Goal: Task Accomplishment & Management: Complete application form

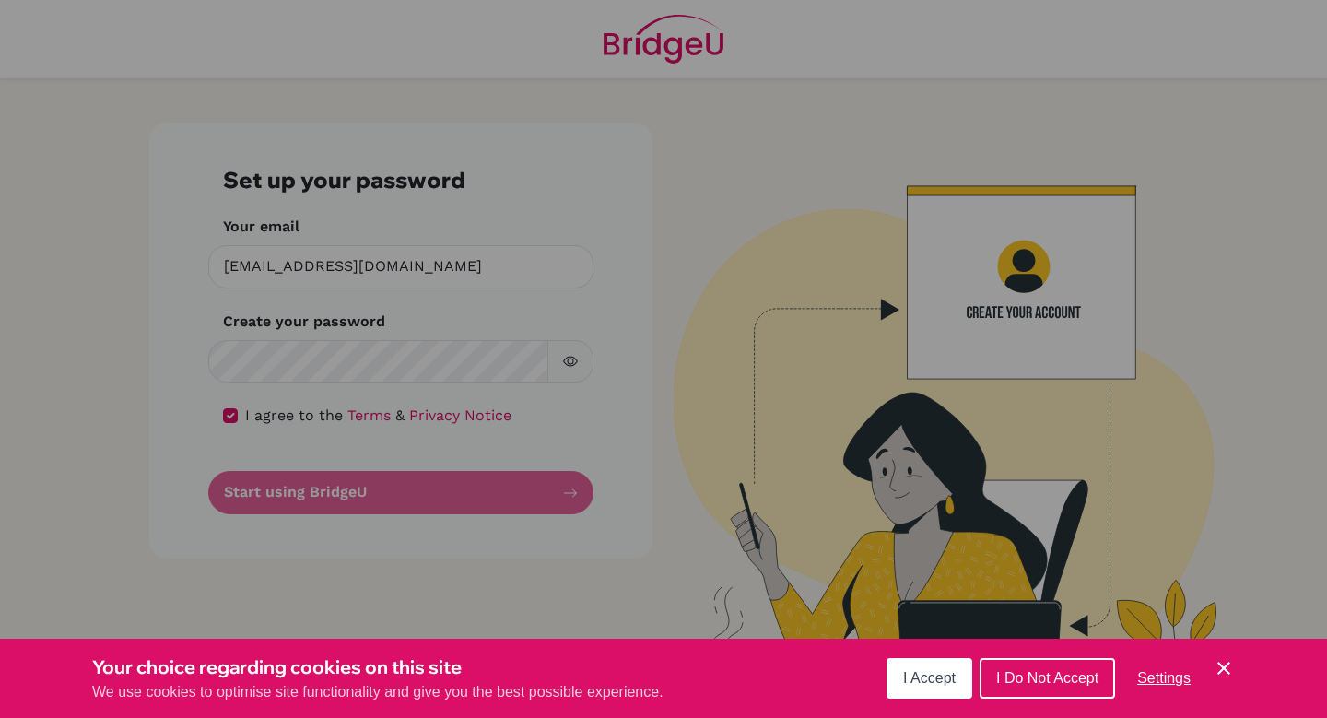
click at [1067, 683] on span "I Do Not Accept" at bounding box center [1047, 678] width 102 height 16
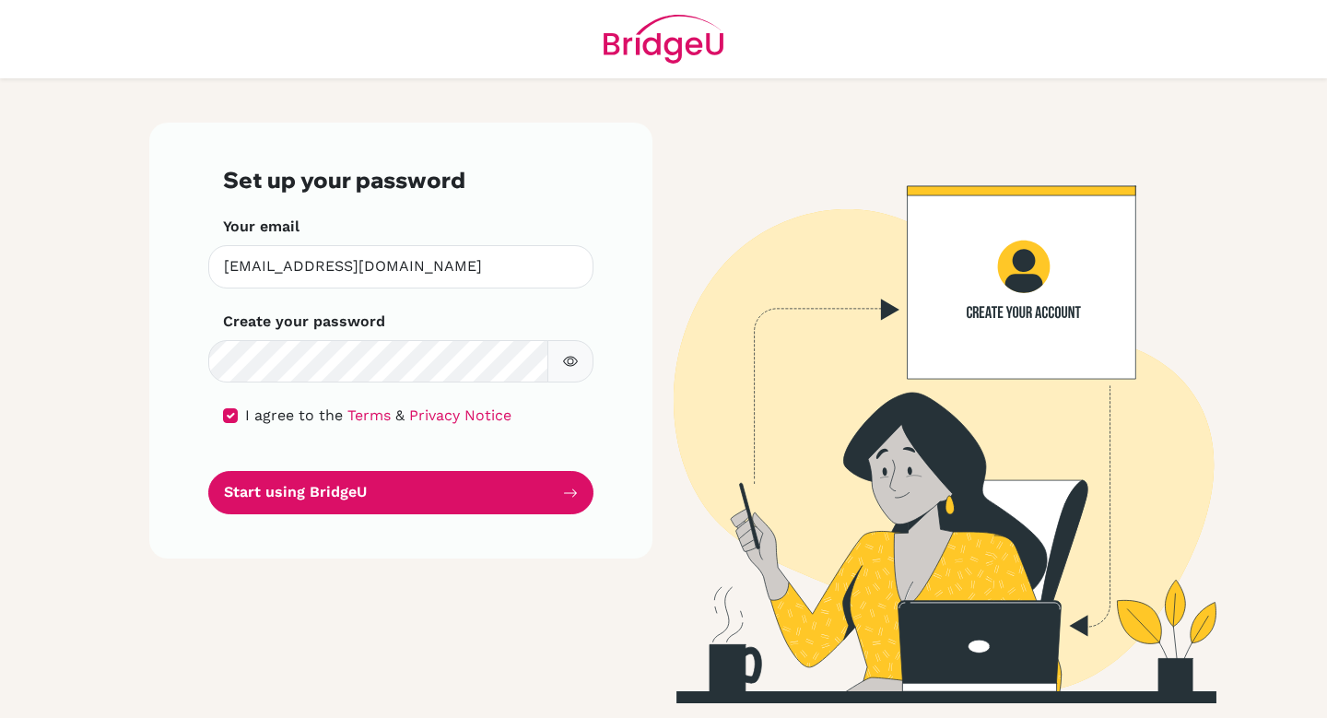
click at [576, 362] on icon "button" at bounding box center [570, 362] width 15 height 10
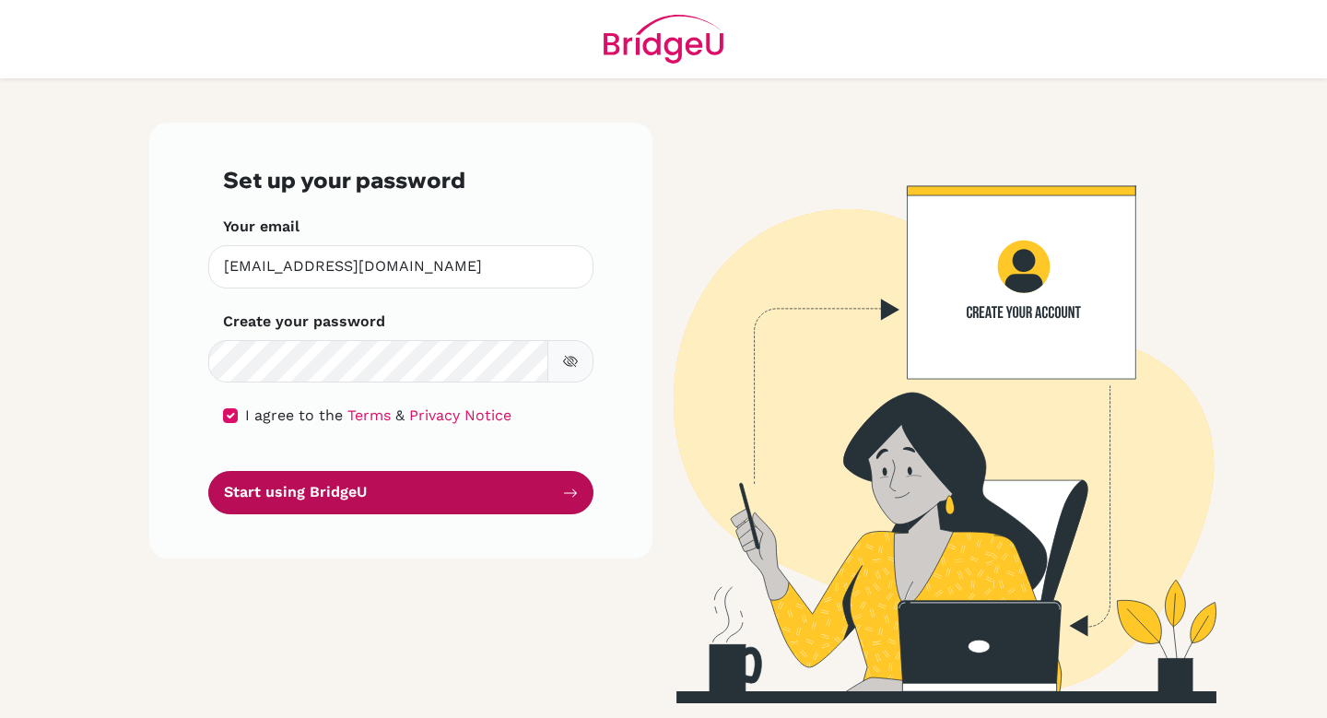
click at [367, 498] on button "Start using BridgeU" at bounding box center [400, 492] width 385 height 43
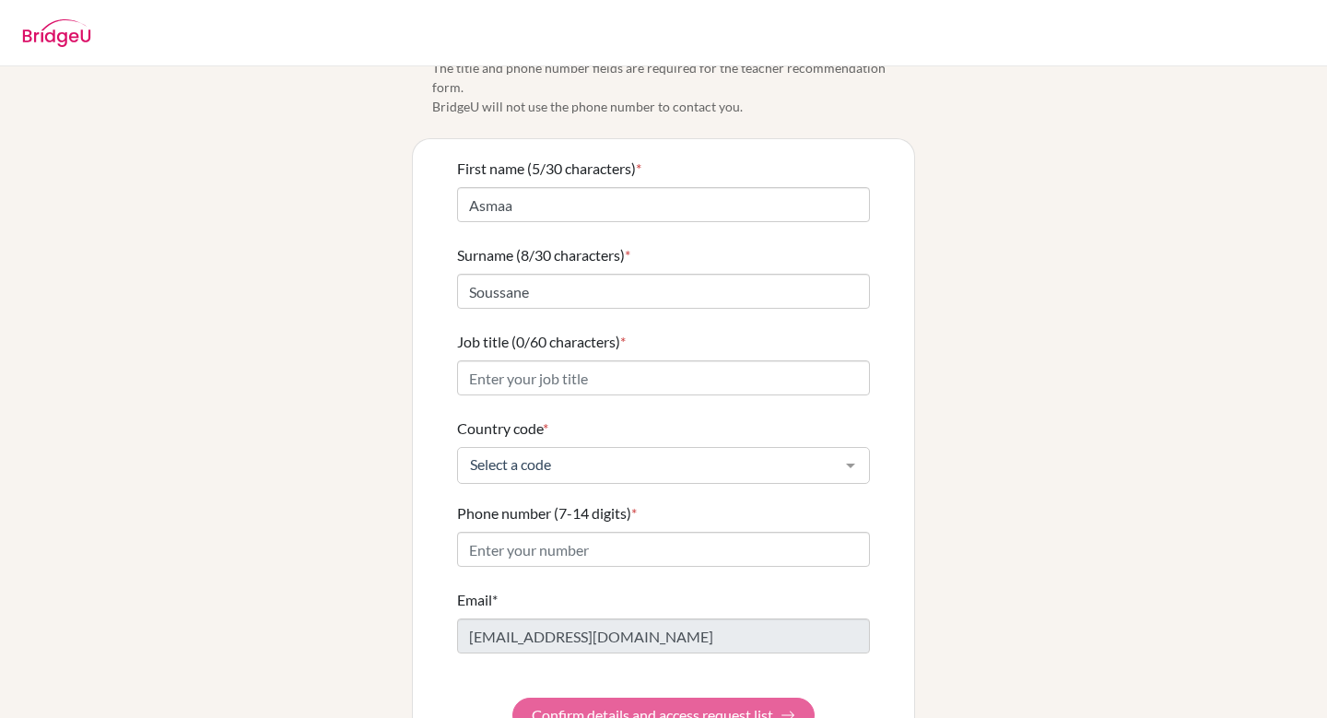
scroll to position [83, 0]
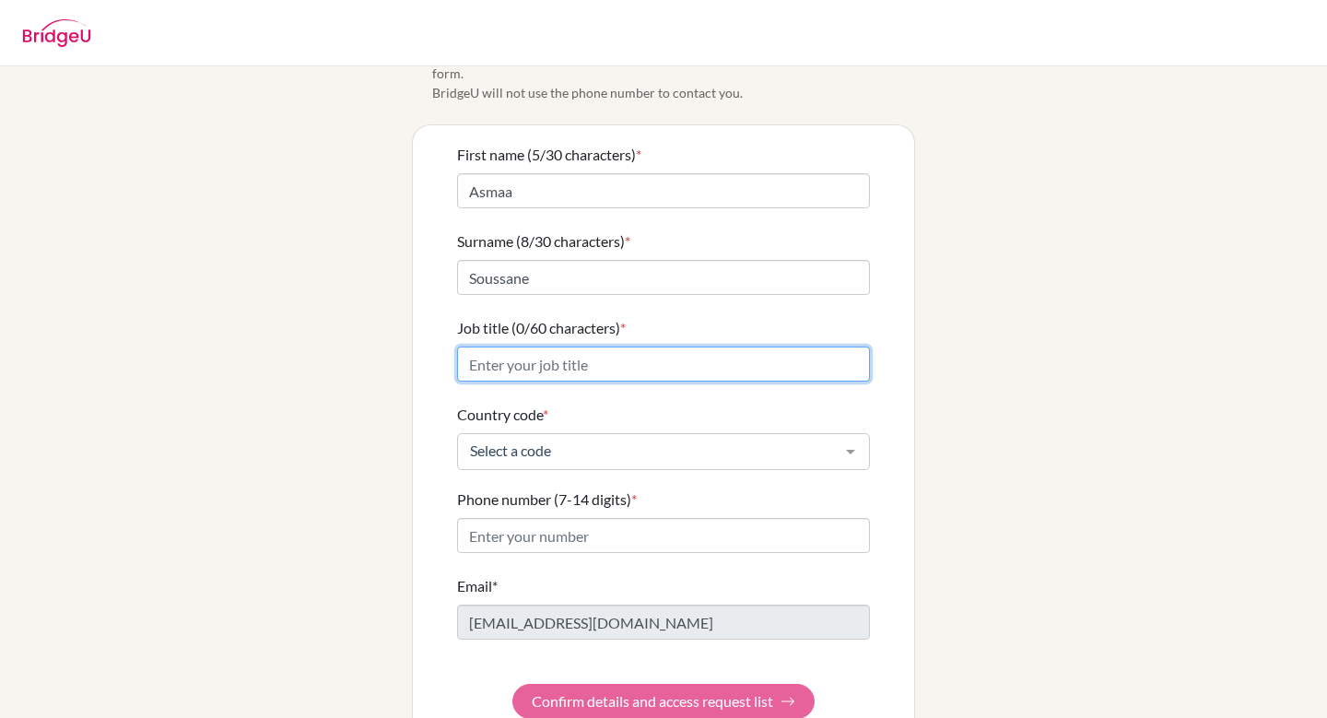
click at [666, 347] on input "Job title (0/60 characters) *" at bounding box center [663, 364] width 413 height 35
click at [666, 347] on input "US" at bounding box center [663, 364] width 413 height 35
type input "US/IB French B Teacher"
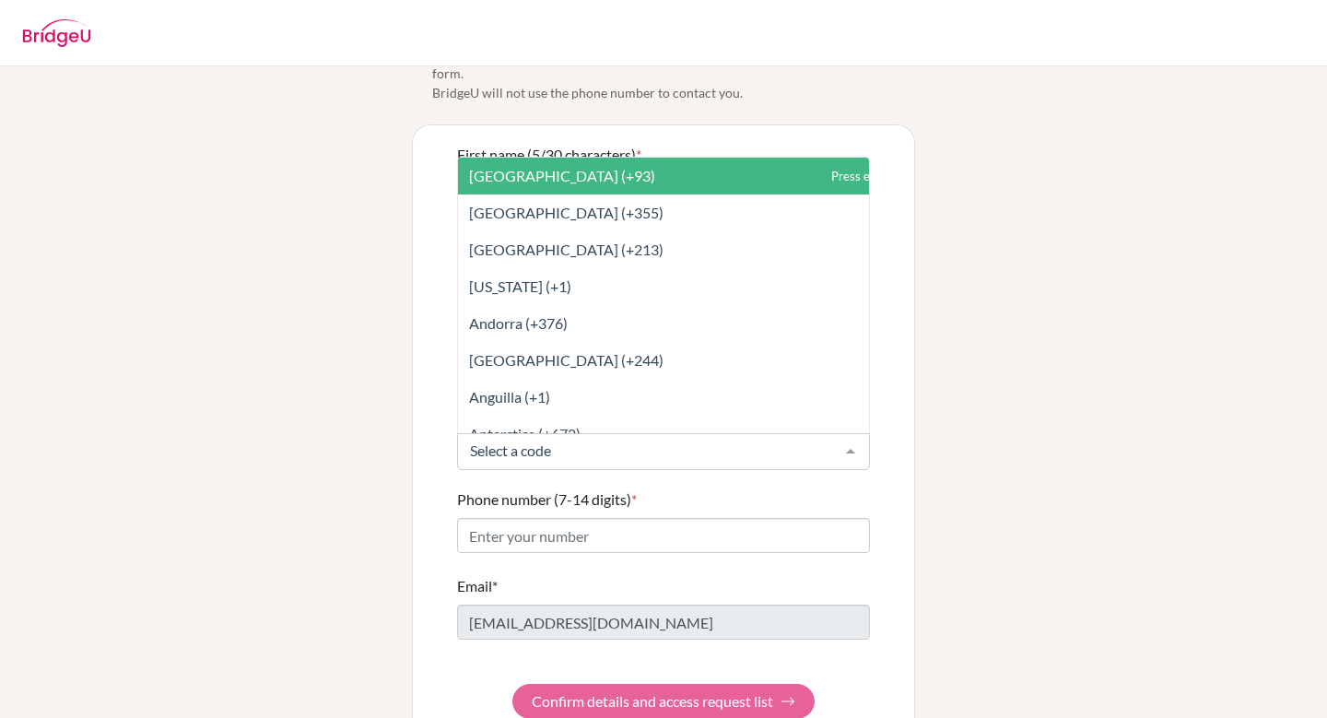
click at [856, 434] on div at bounding box center [850, 451] width 37 height 35
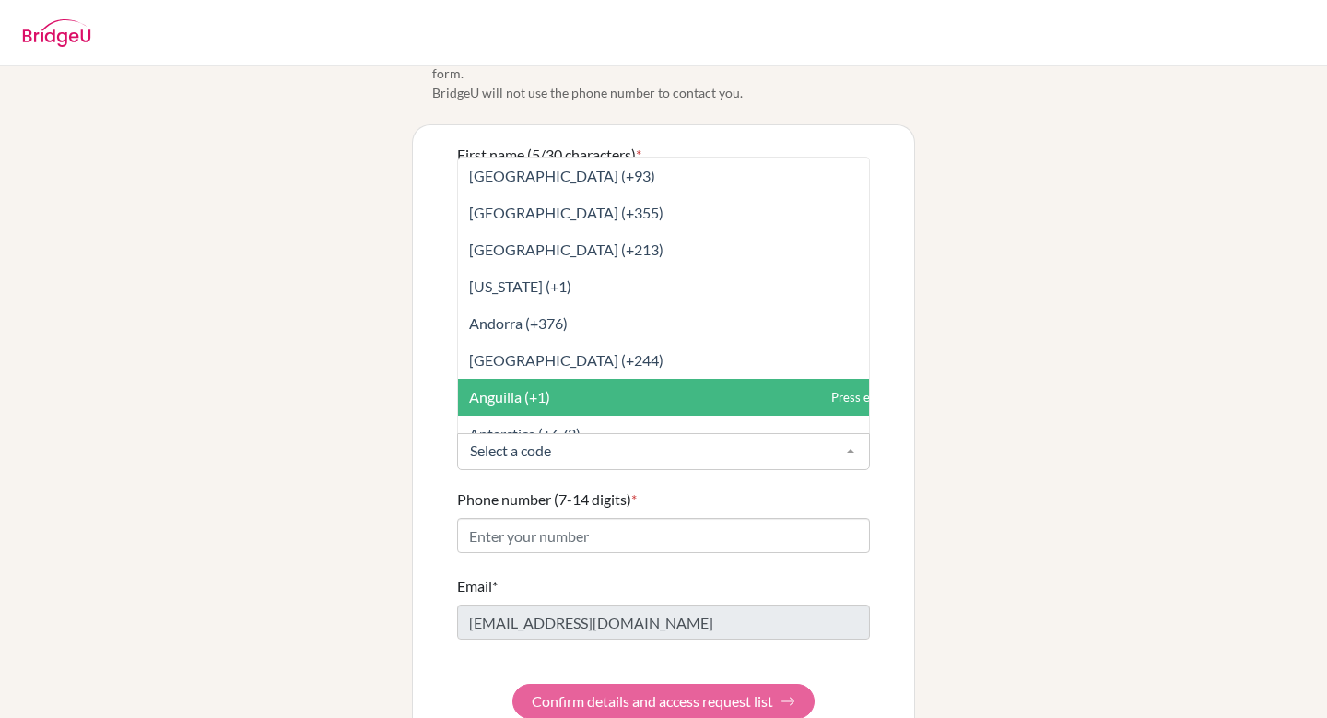
type input "m"
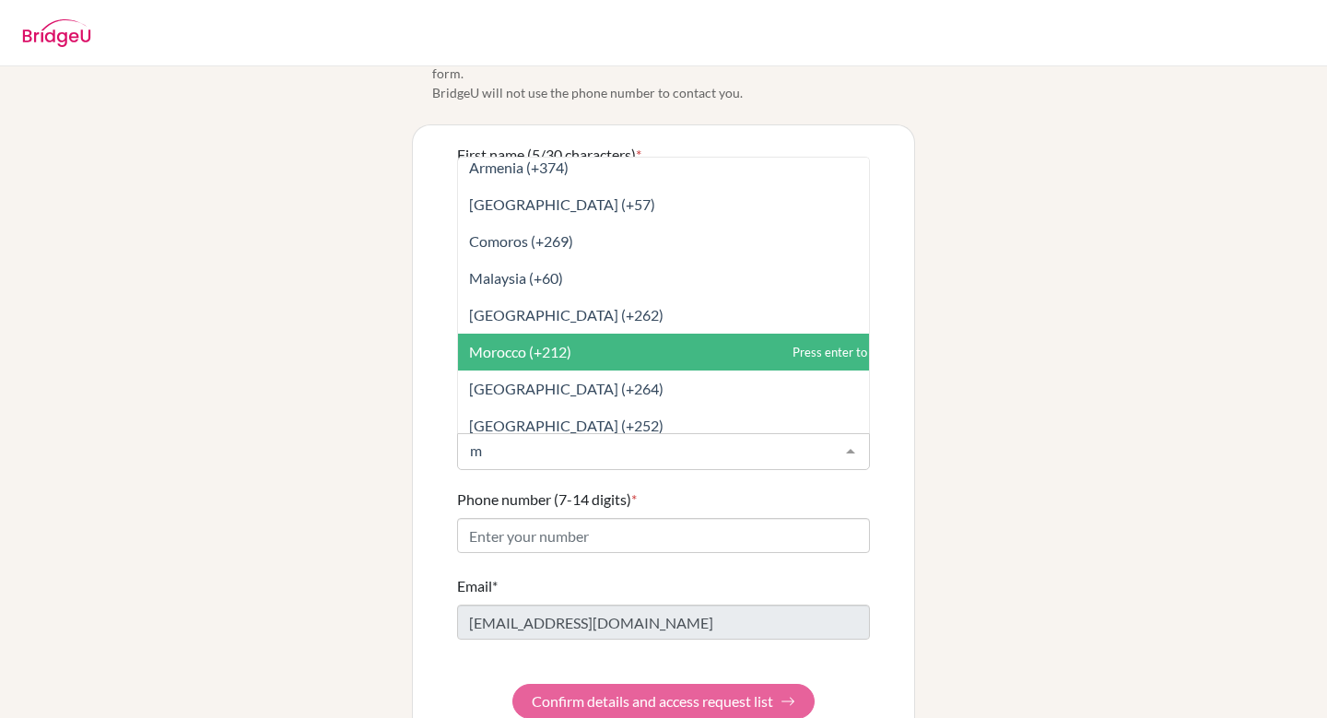
scroll to position [881, 0]
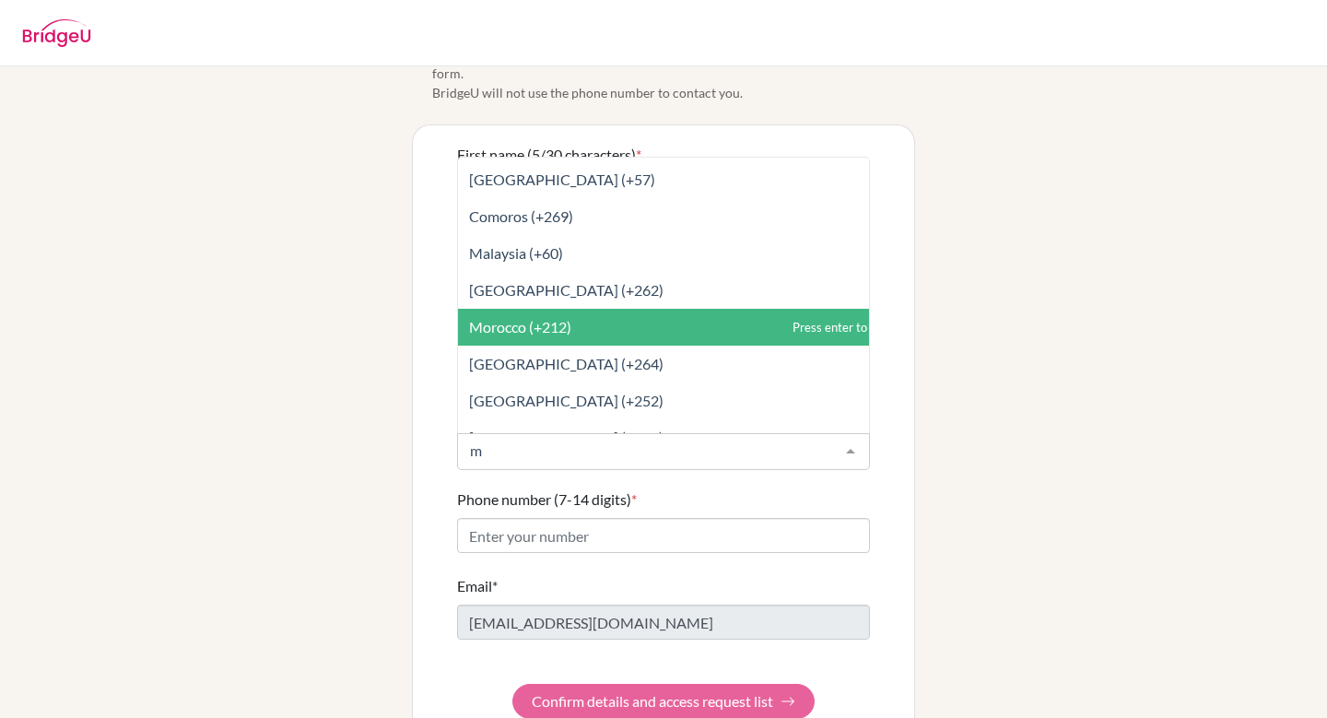
click at [692, 309] on span "Morocco (+212)" at bounding box center [685, 327] width 454 height 37
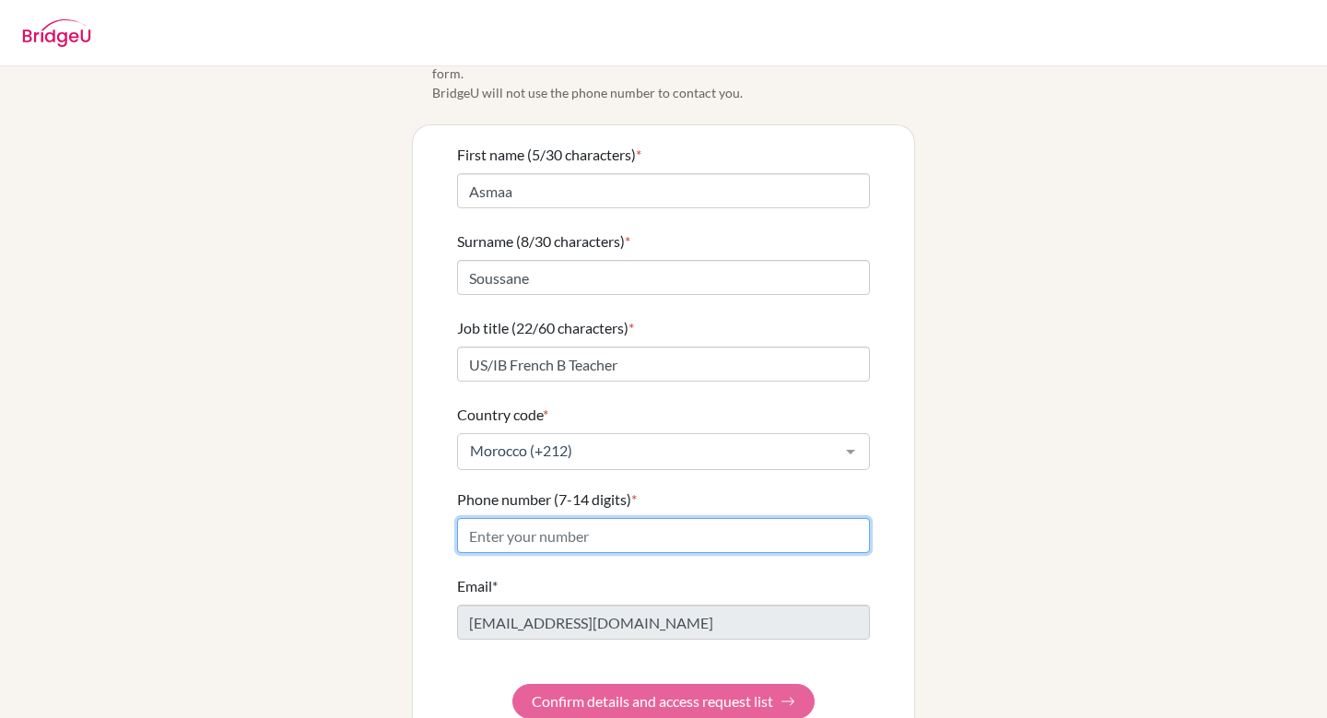
click at [646, 518] on input "Phone number (7-14 digits) *" at bounding box center [663, 535] width 413 height 35
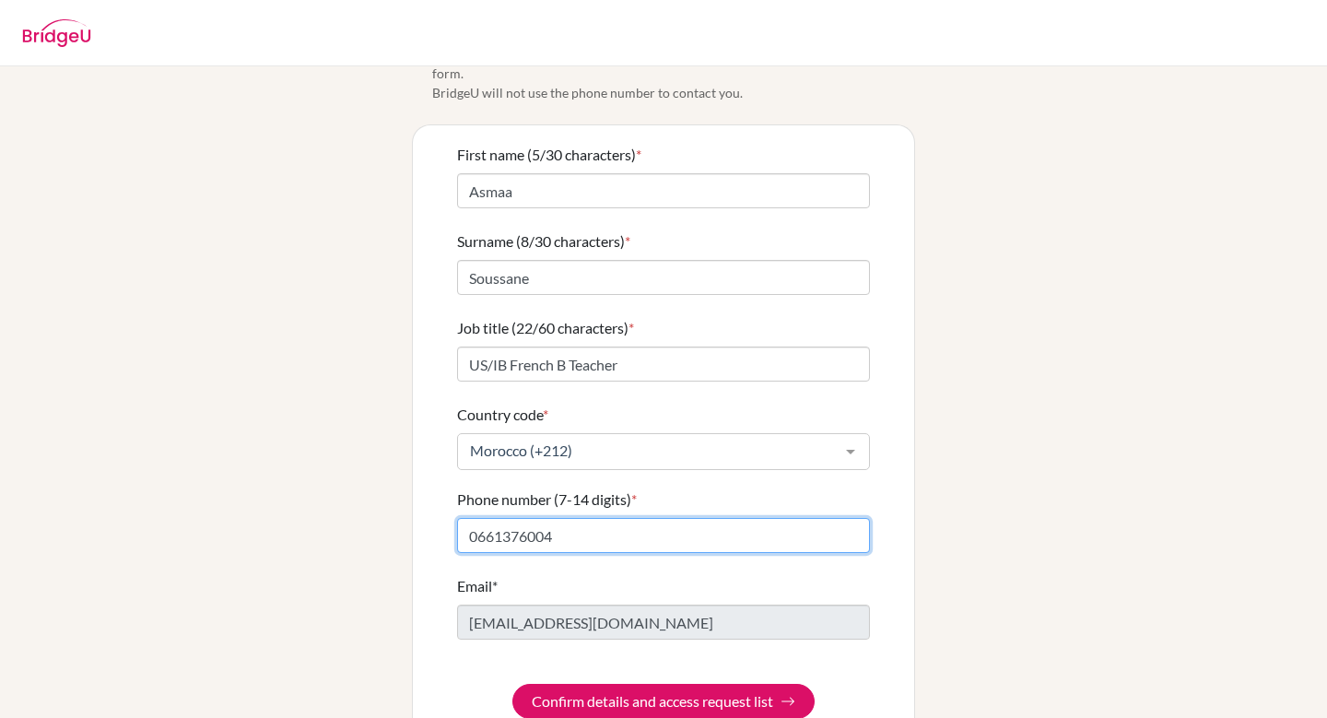
scroll to position [106, 0]
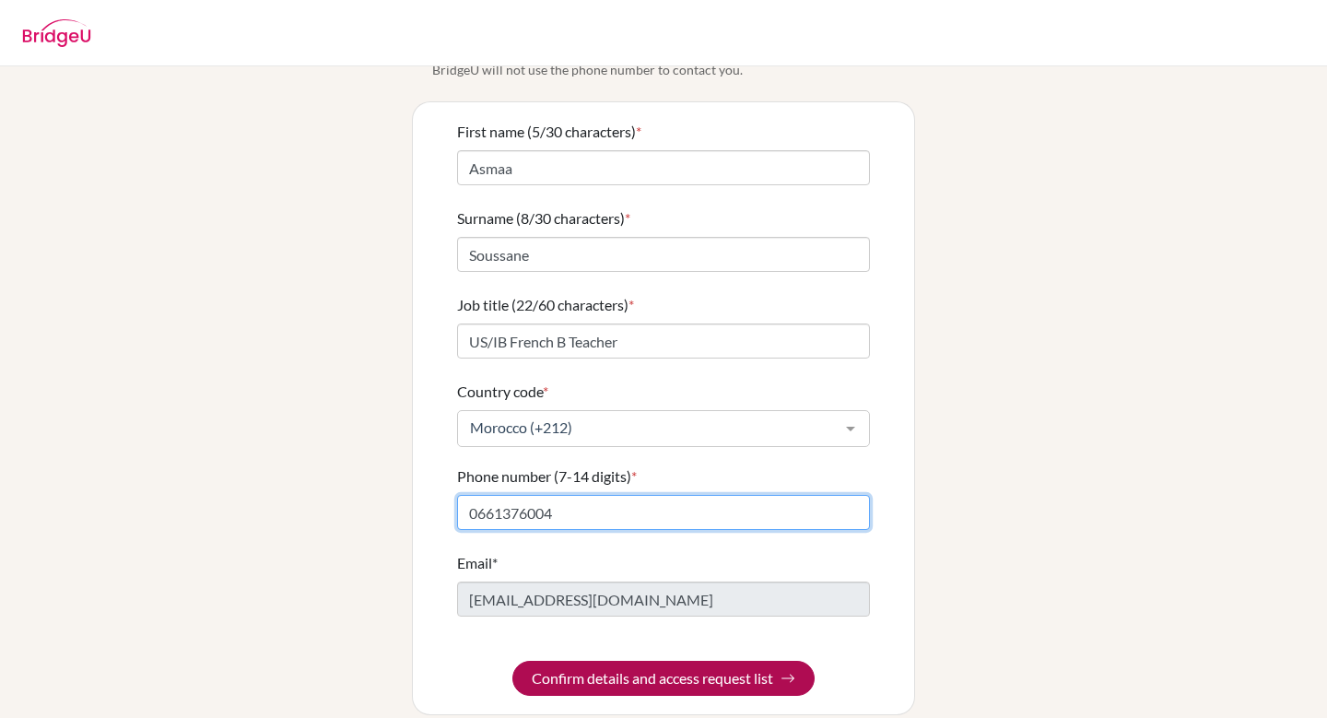
type input "0661376004"
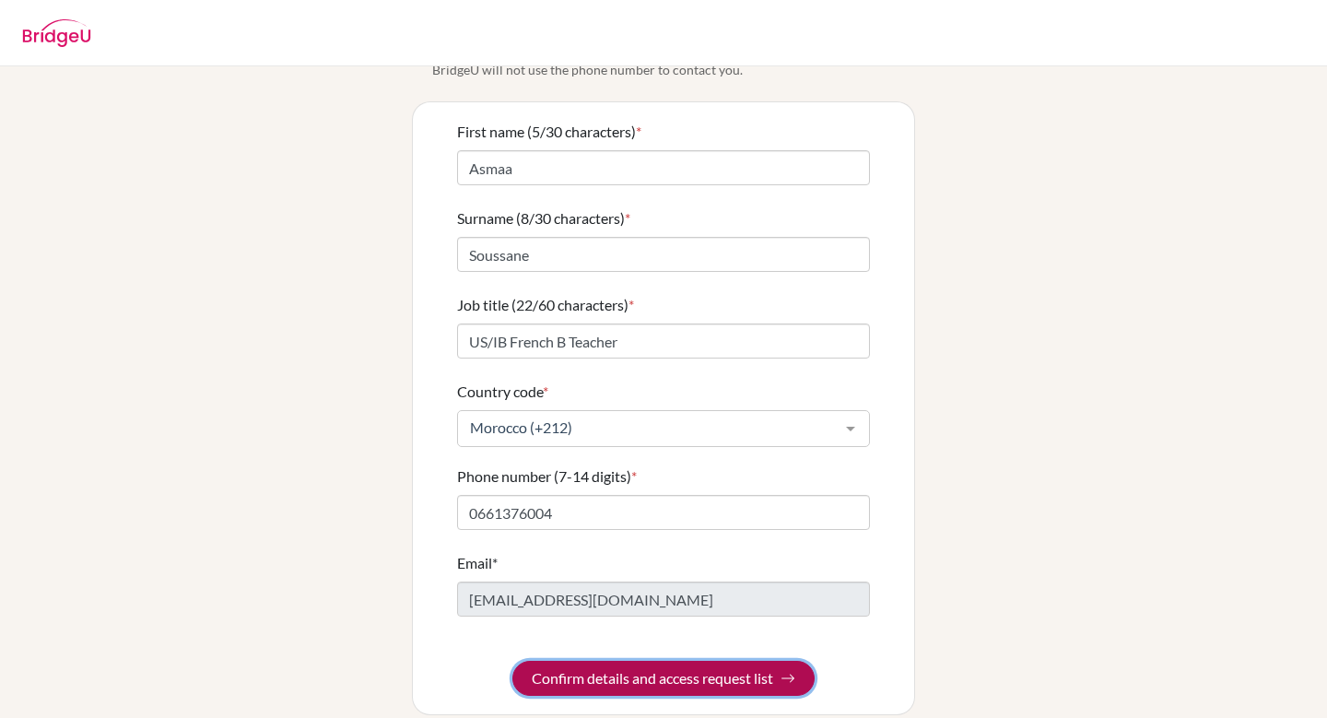
click at [695, 662] on button "Confirm details and access request list" at bounding box center [664, 678] width 302 height 35
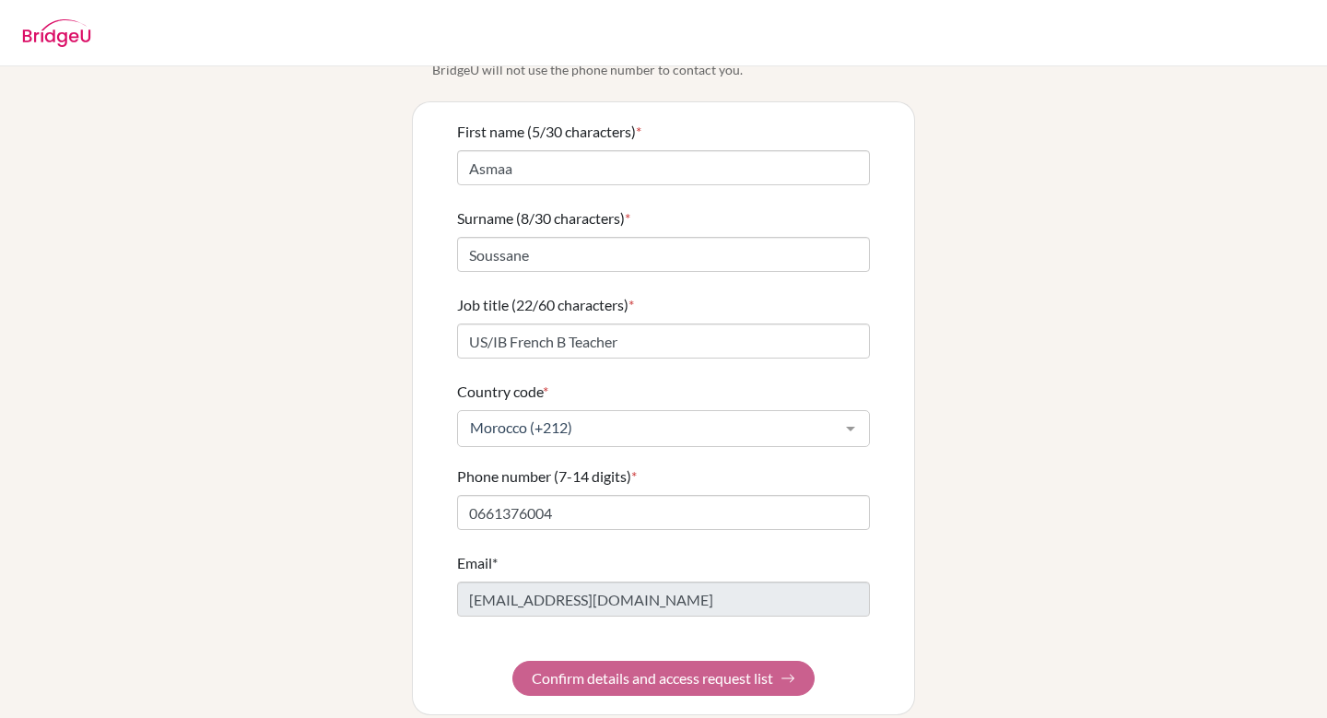
scroll to position [0, 0]
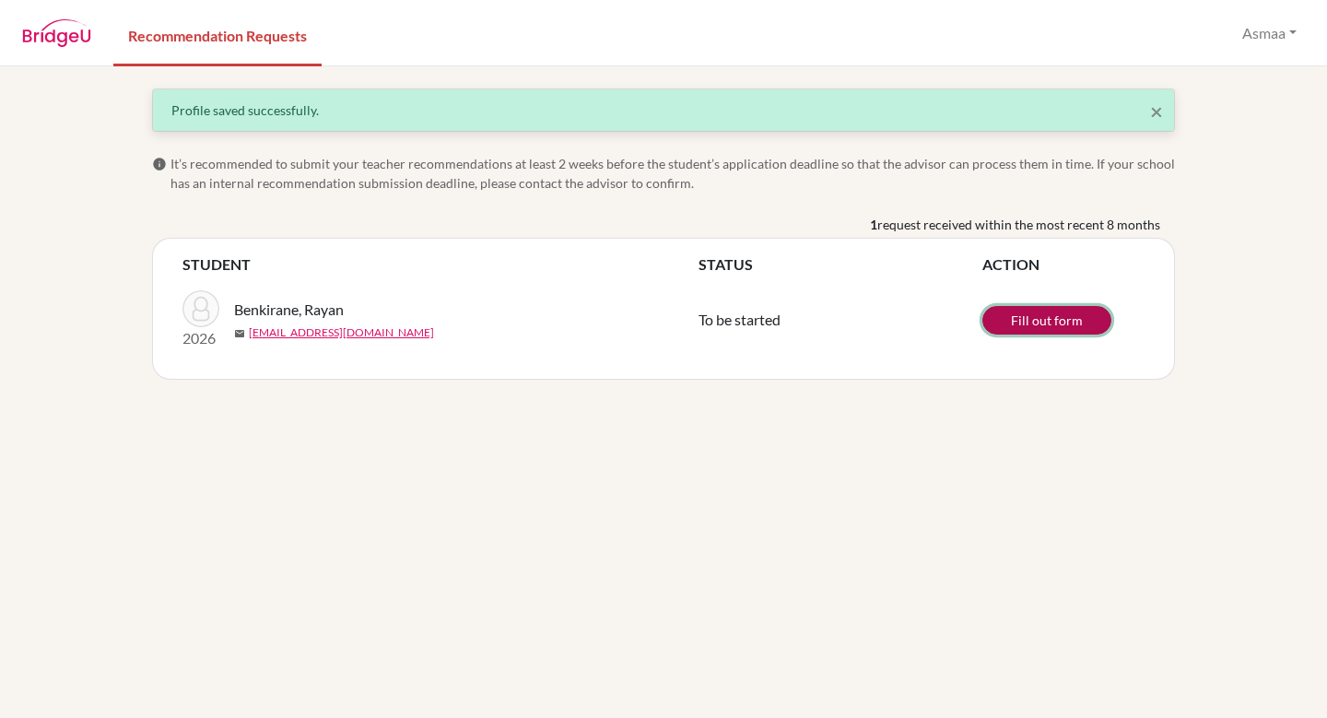
click at [1033, 327] on link "Fill out form" at bounding box center [1047, 320] width 129 height 29
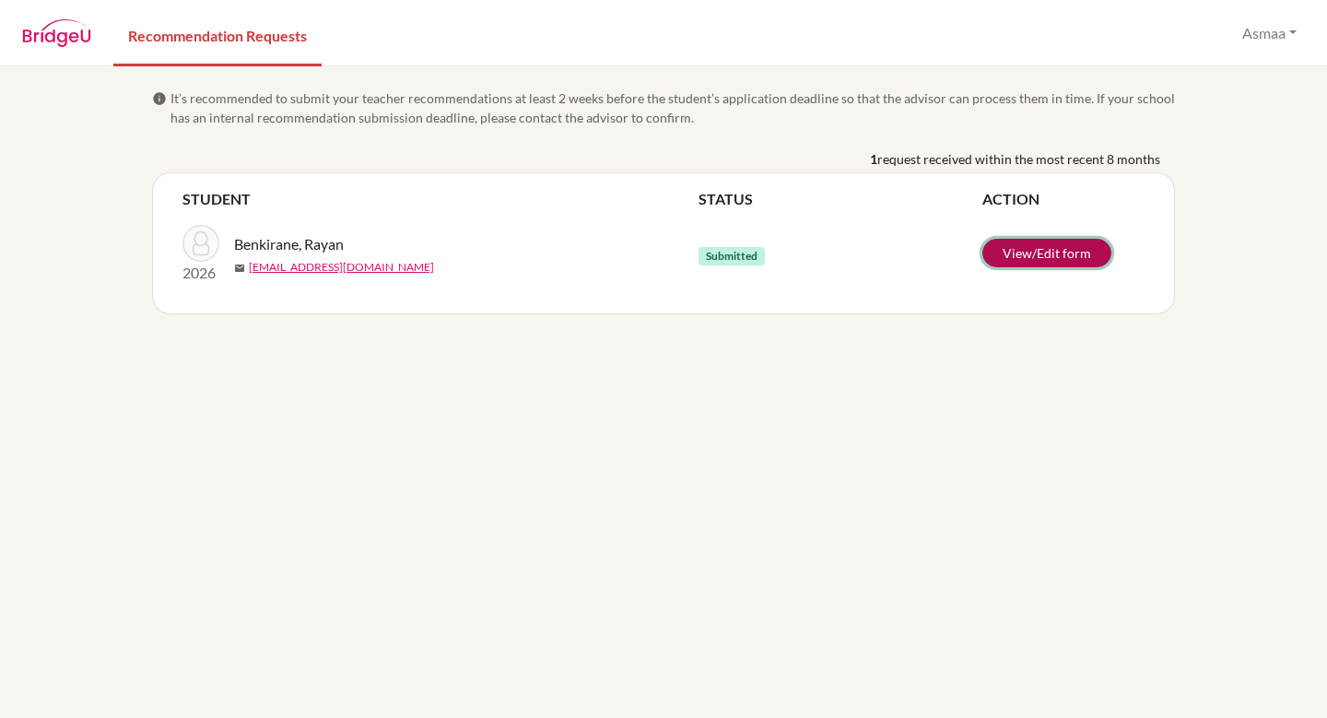
click at [1057, 249] on link "View/Edit form" at bounding box center [1047, 253] width 129 height 29
